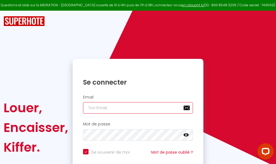
click at [118, 107] on input "email" at bounding box center [138, 108] width 110 height 12
type input "m"
checkbox input "true"
type input "ma"
checkbox input "true"
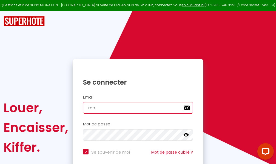
type input "mar"
checkbox input "true"
type input "marc"
checkbox input "true"
type input "marcd"
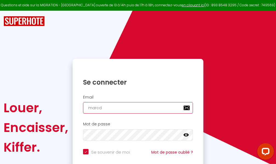
checkbox input "true"
type input "marcdp"
checkbox input "true"
type input "marcdpo"
checkbox input "true"
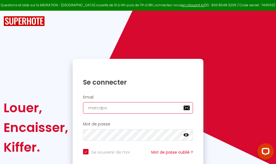
type input "marcdpoz"
checkbox input "true"
type input "marcdpoz."
checkbox input "true"
type input "marcdpoz.l"
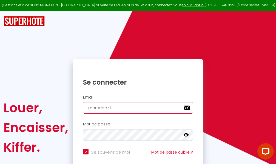
checkbox input "true"
type input "marcdpoz.lo"
checkbox input "true"
type input "marcdpoz.loc"
checkbox input "true"
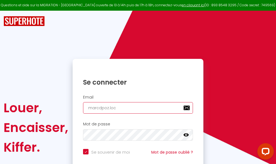
type input "marcdpoz.loca"
checkbox input "true"
type input "marcdpoz.locat"
checkbox input "true"
type input "marcdpoz.locati"
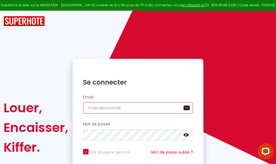
checkbox input "true"
type input "marcdpoz.locatio"
checkbox input "true"
type input "marcdpoz.location"
checkbox input "true"
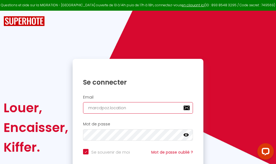
type input "marcdpoz.location@"
checkbox input "true"
type input "marcdpoz.location@g"
checkbox input "true"
type input "marcdpoz.location@gm"
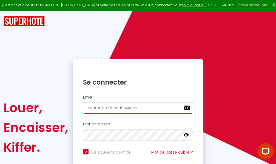
checkbox input "true"
type input "marcdpoz.location@gma"
checkbox input "true"
type input "marcdpoz.location@gmai"
checkbox input "true"
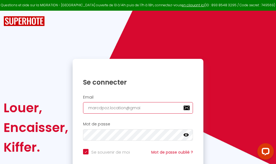
type input "[EMAIL_ADDRESS]"
checkbox input "true"
type input "[EMAIL_ADDRESS]."
checkbox input "true"
type input "marcdpoz.location@gmail.c"
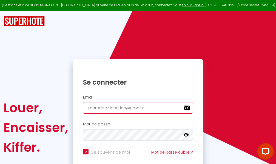
checkbox input "true"
type input "[EMAIL_ADDRESS][DOMAIN_NAME]"
checkbox input "true"
type input "[EMAIL_ADDRESS][DOMAIN_NAME]"
checkbox input "true"
